Goal: Find specific page/section: Find specific page/section

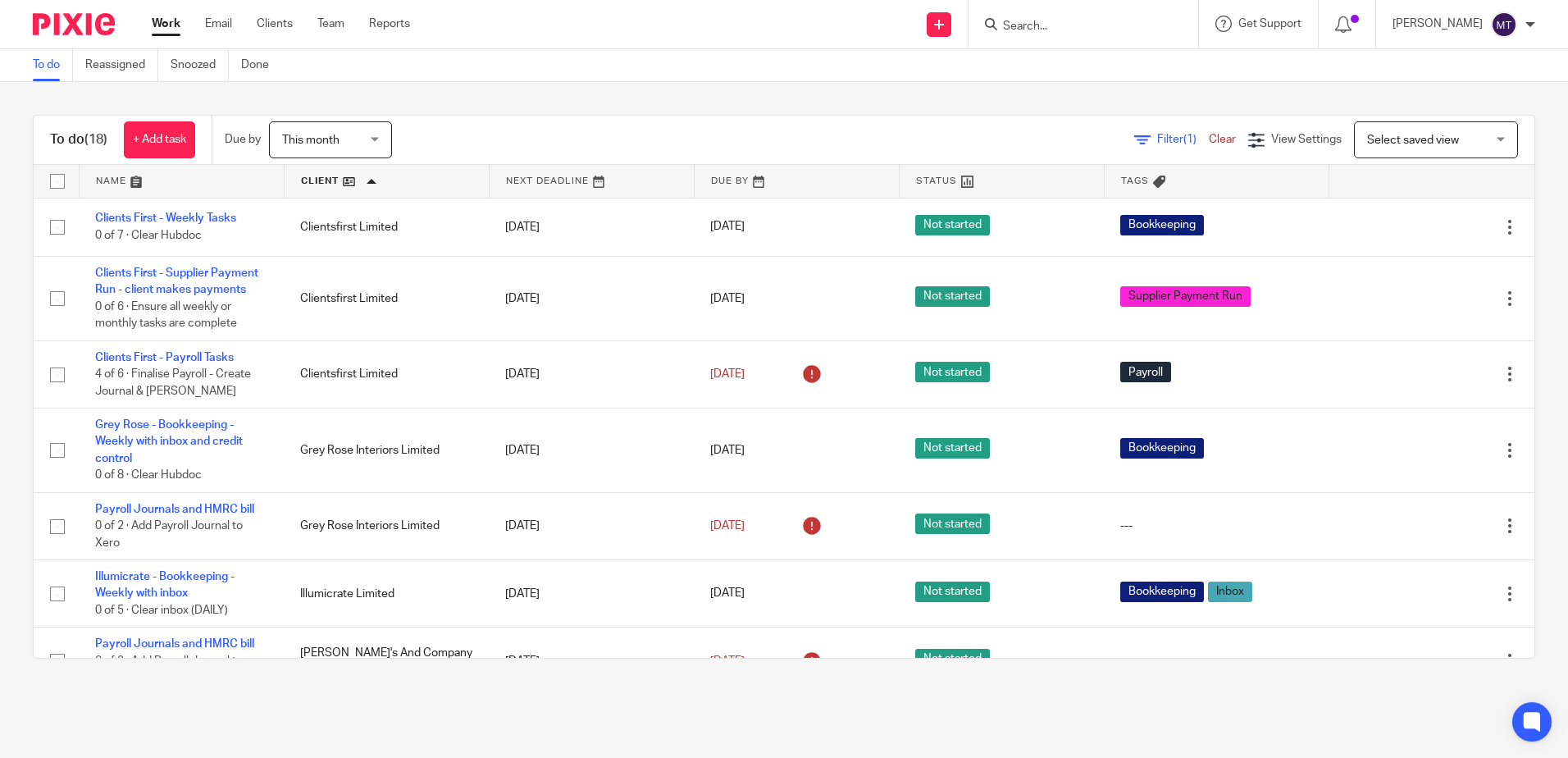
click at [1058, 28] on input "Search" at bounding box center [1075, 27] width 148 height 15
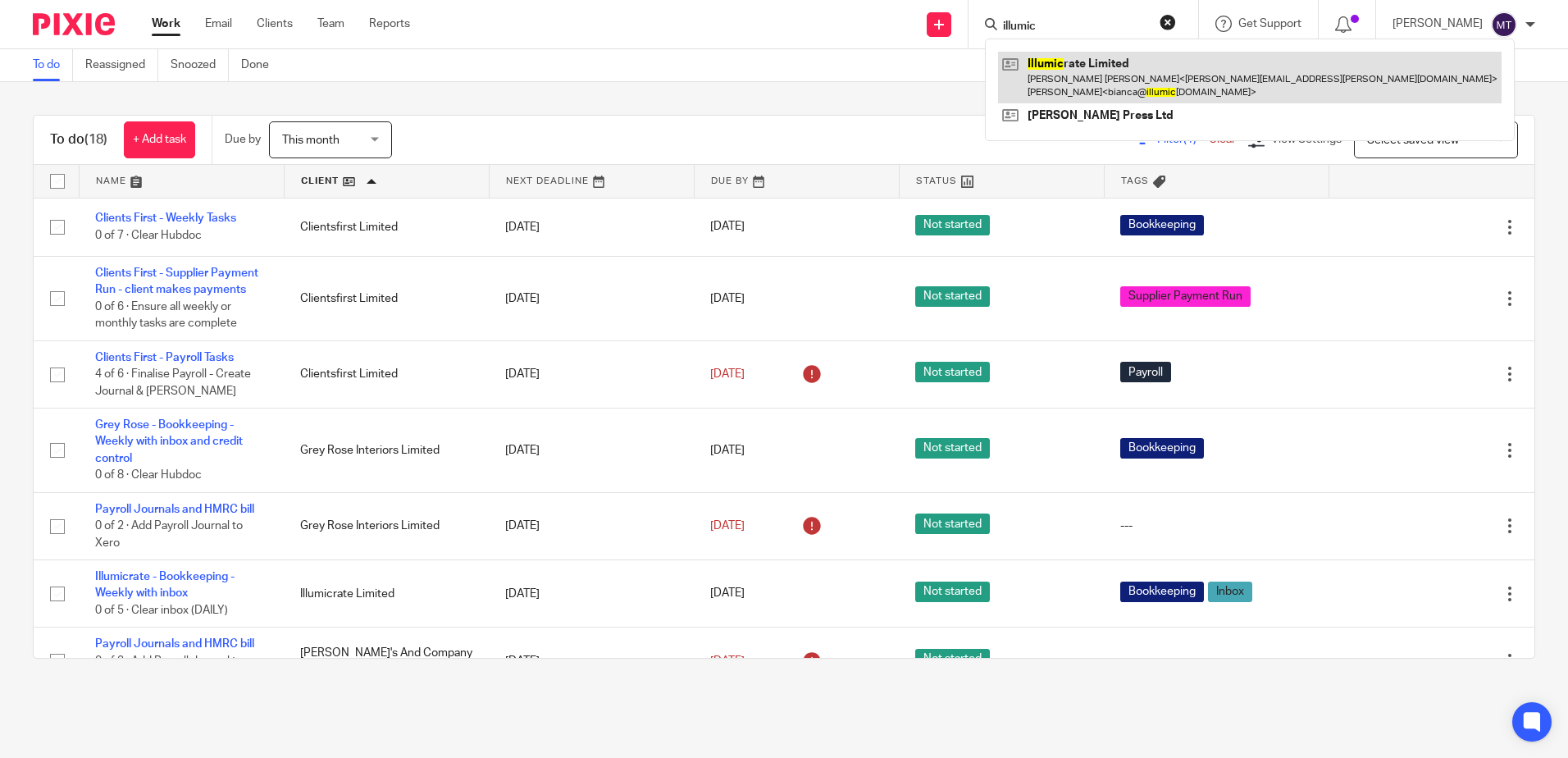
type input "illumic"
click at [1087, 74] on link at bounding box center [1250, 77] width 503 height 51
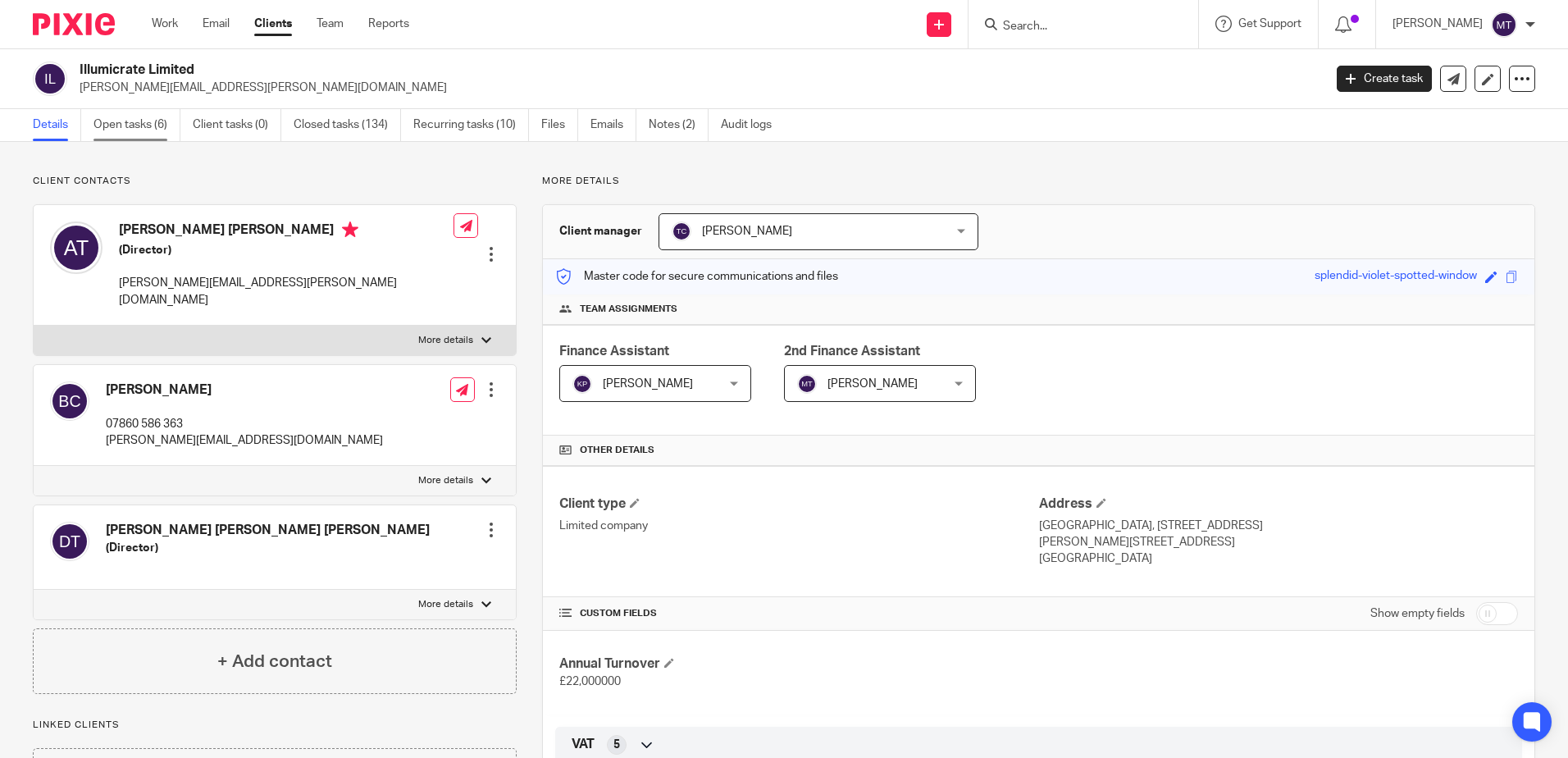
click at [136, 123] on link "Open tasks (6)" at bounding box center [137, 125] width 87 height 32
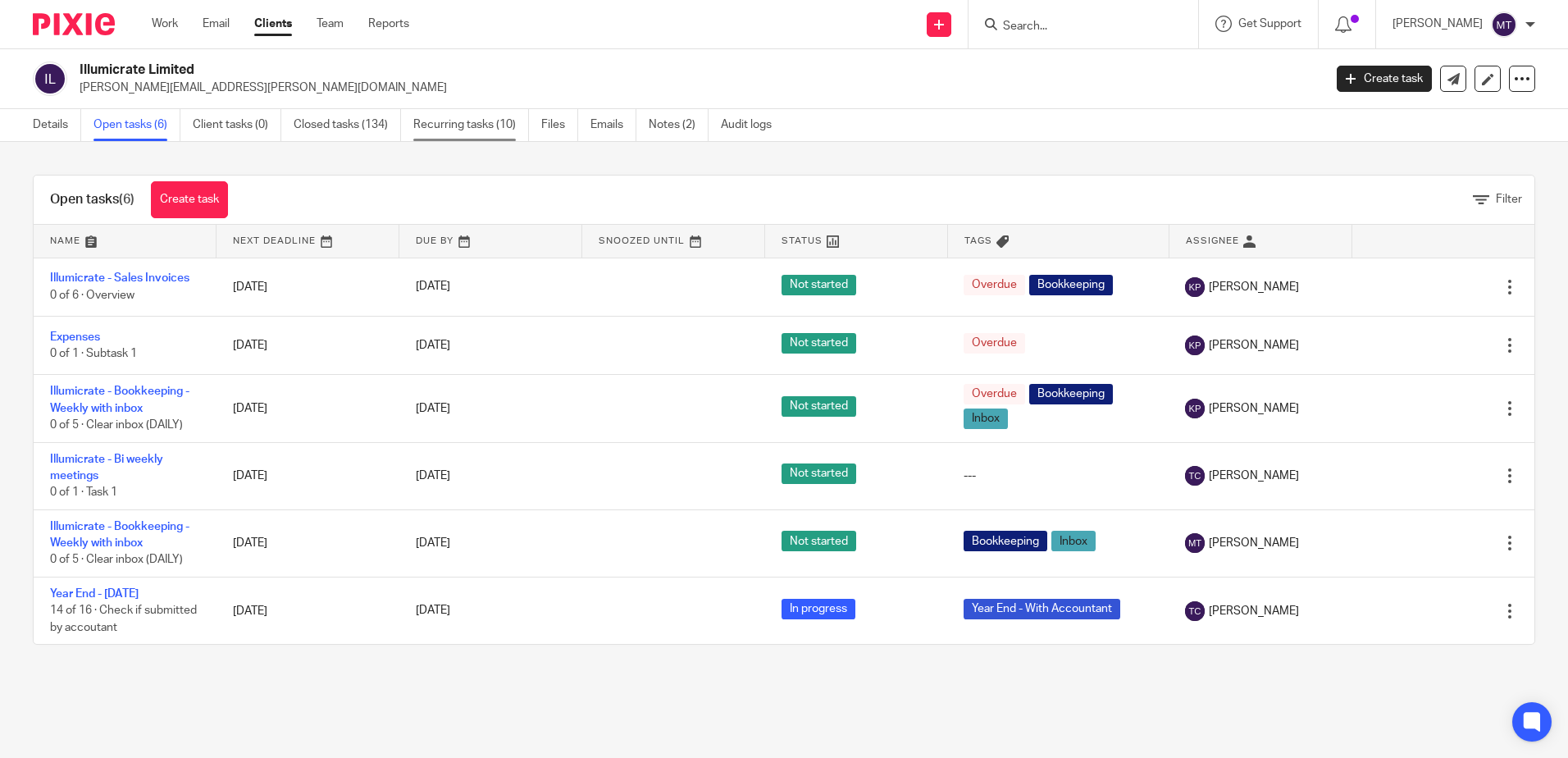
click at [461, 124] on link "Recurring tasks (10)" at bounding box center [470, 125] width 116 height 32
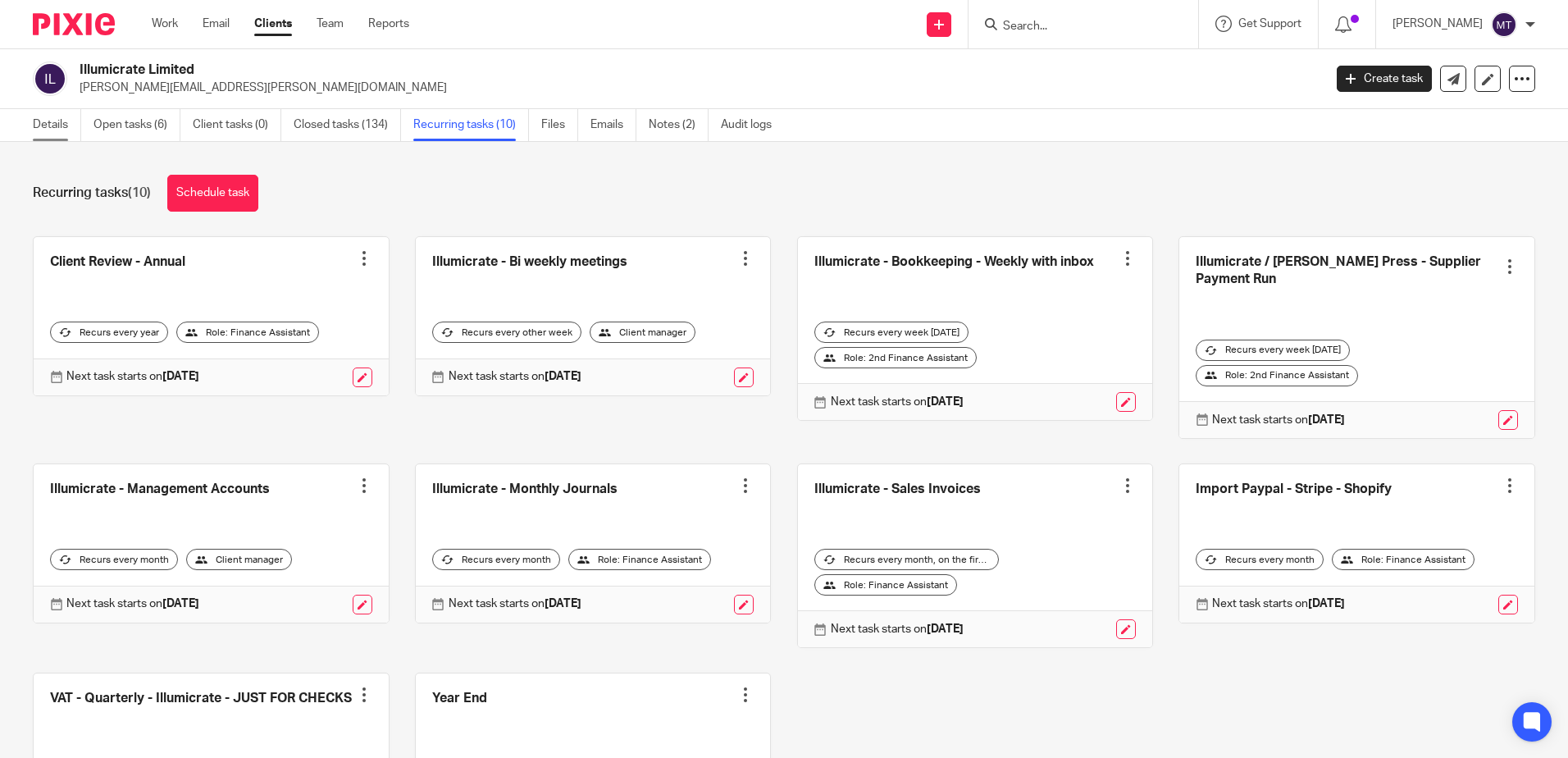
click at [47, 121] on link "Details" at bounding box center [57, 125] width 48 height 32
